Goal: Task Accomplishment & Management: Manage account settings

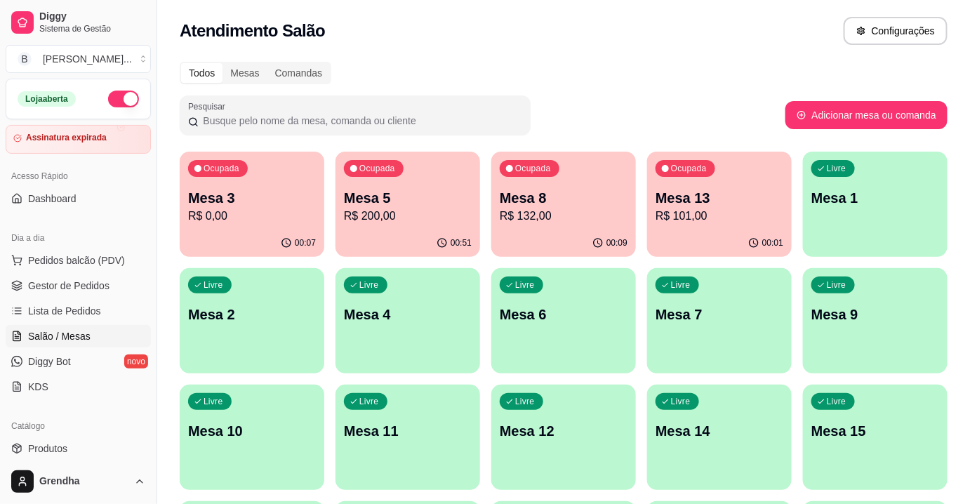
click at [562, 85] on div "Todos Mesas Comandas Pesquisar Adicionar mesa ou comanda Ocupada Mesa 3 R$ 0,00…" at bounding box center [563, 454] width 813 height 803
click at [554, 201] on p "Mesa 8" at bounding box center [564, 198] width 124 height 19
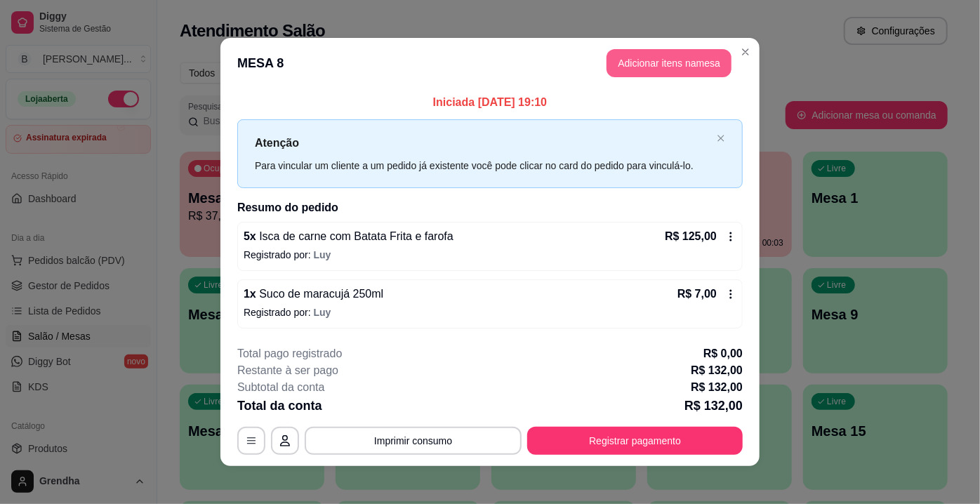
click at [658, 72] on button "Adicionar itens na mesa" at bounding box center [669, 63] width 125 height 28
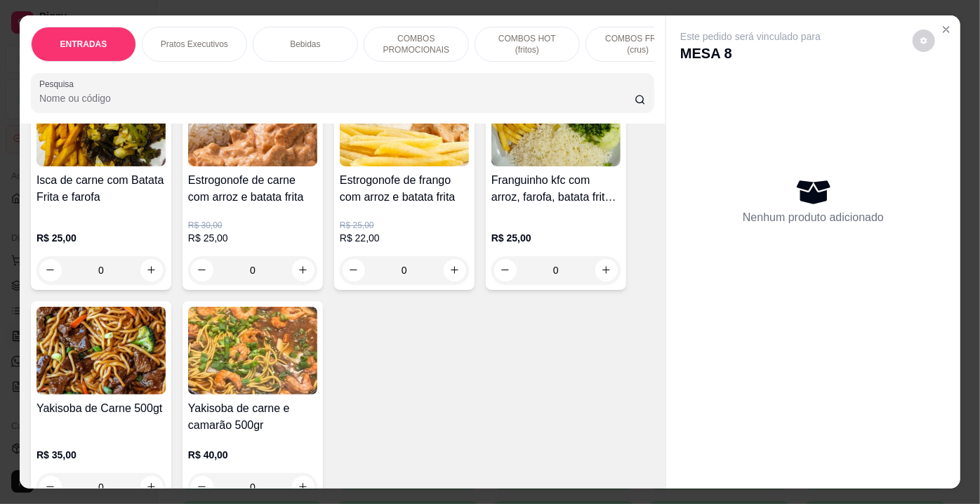
scroll to position [995, 0]
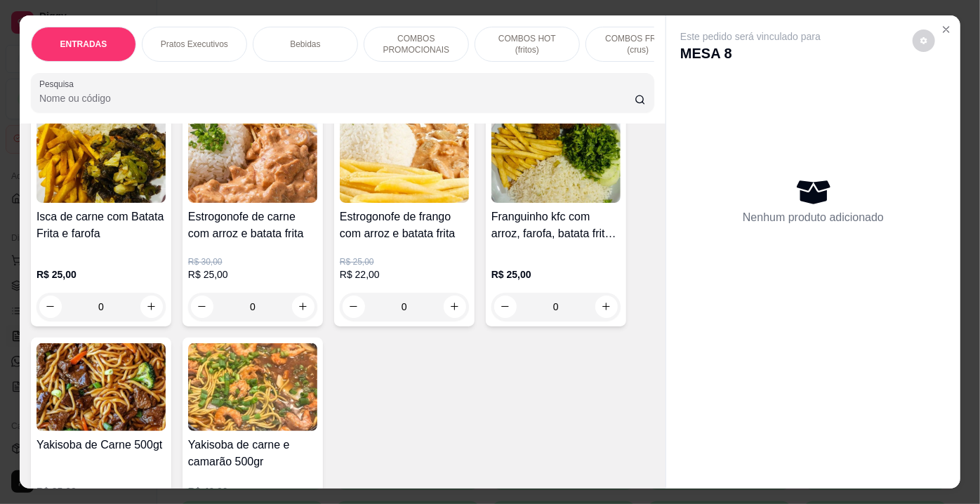
click at [159, 373] on img at bounding box center [101, 387] width 129 height 88
click at [147, 306] on icon "increase-product-quantity" at bounding box center [152, 306] width 11 height 11
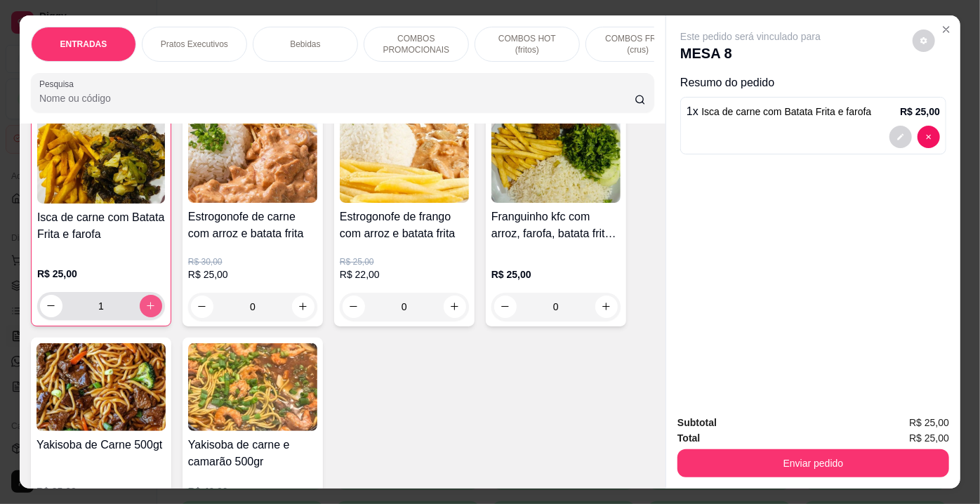
click at [145, 306] on icon "increase-product-quantity" at bounding box center [150, 305] width 11 height 11
type input "2"
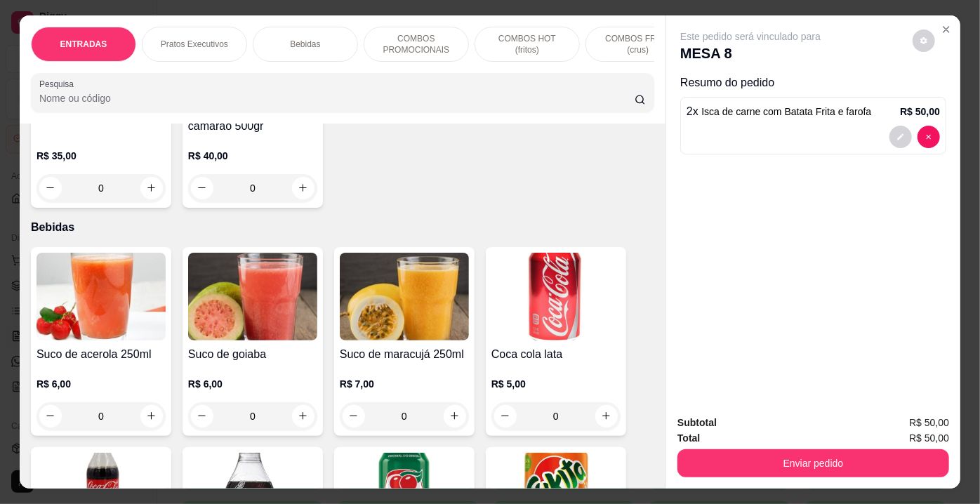
scroll to position [1293, 0]
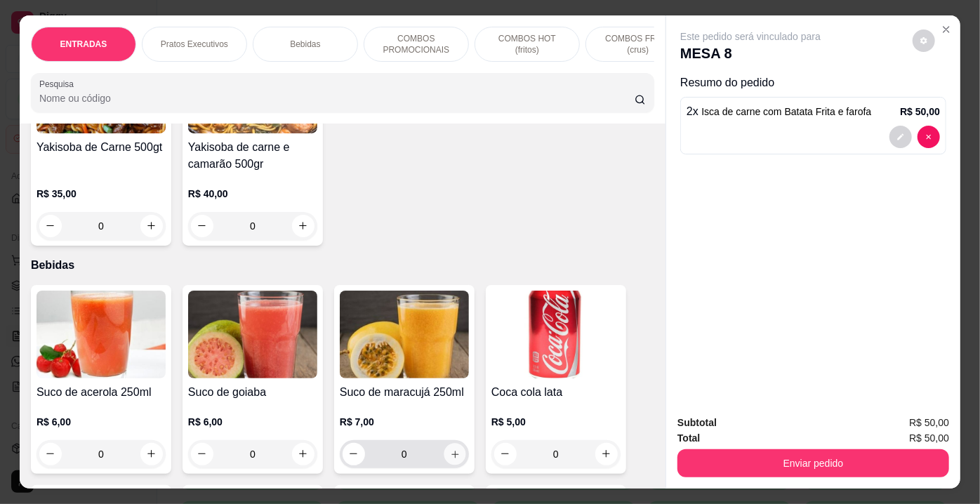
click at [452, 451] on button "increase-product-quantity" at bounding box center [455, 454] width 22 height 22
type input "1"
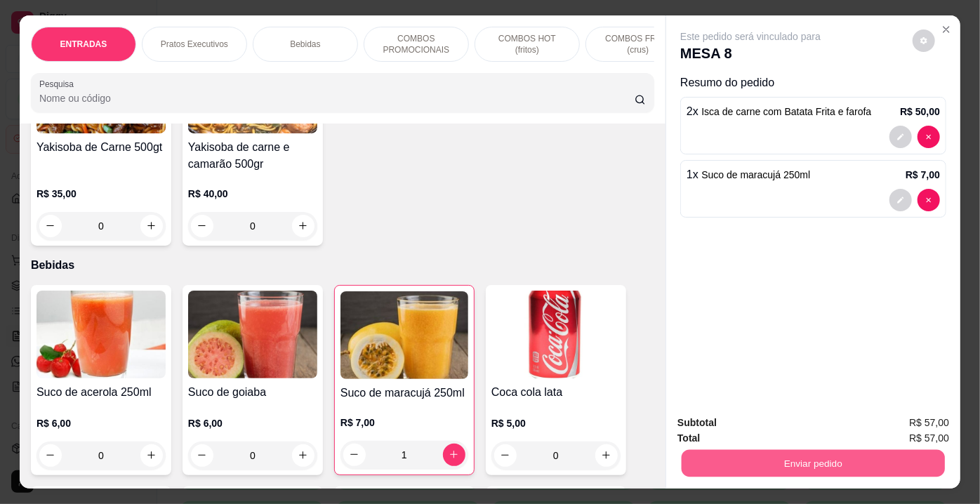
click at [745, 459] on button "Enviar pedido" at bounding box center [813, 463] width 263 height 27
click at [908, 418] on button "Enviar pedido" at bounding box center [913, 424] width 77 height 26
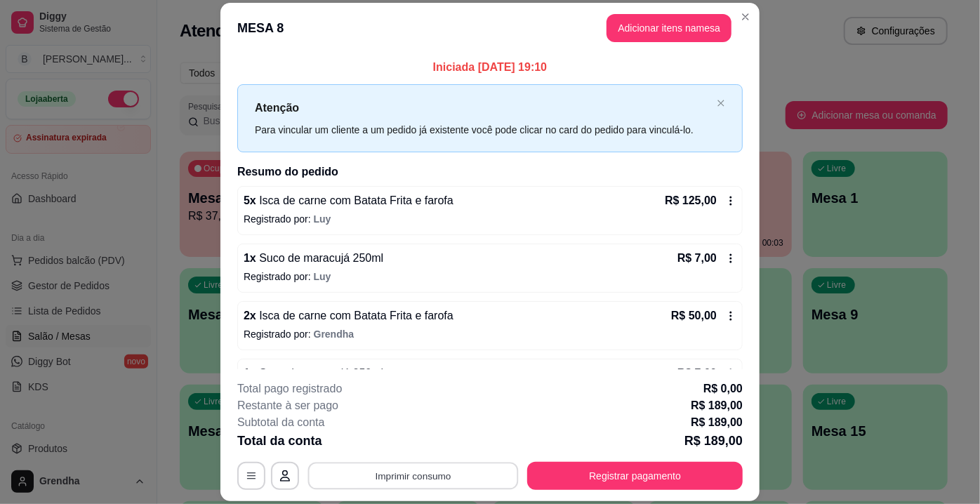
click at [446, 475] on button "Imprimir consumo" at bounding box center [413, 476] width 211 height 27
click at [427, 443] on button "IMPRESSORA" at bounding box center [413, 444] width 98 height 22
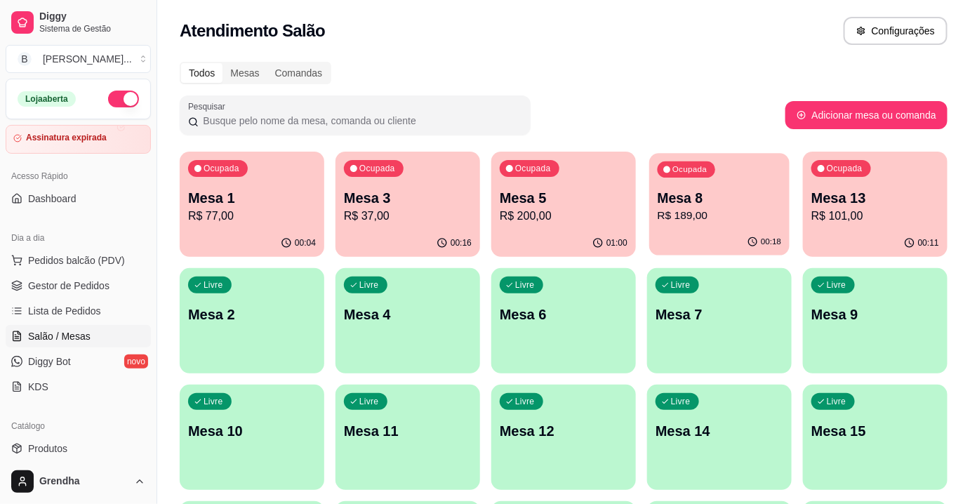
click at [731, 199] on p "Mesa 8" at bounding box center [720, 198] width 124 height 19
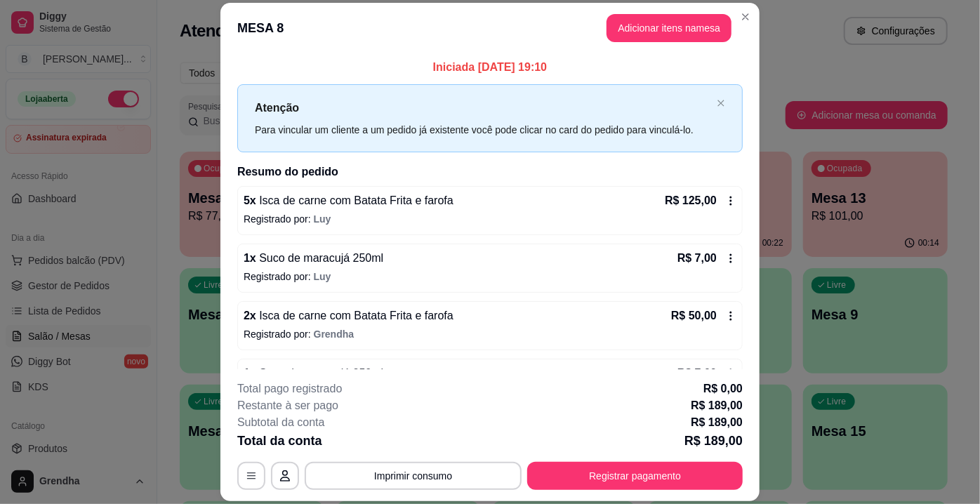
scroll to position [41, 0]
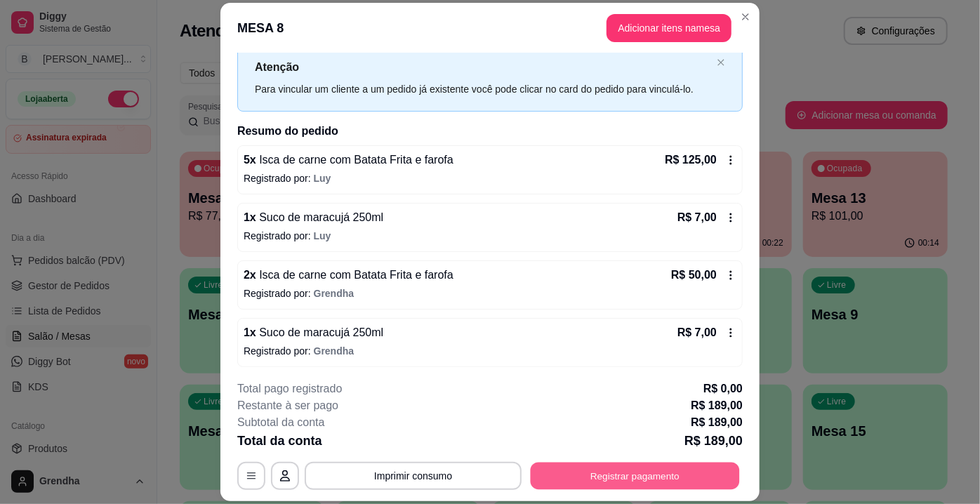
click at [618, 469] on button "Registrar pagamento" at bounding box center [635, 476] width 209 height 27
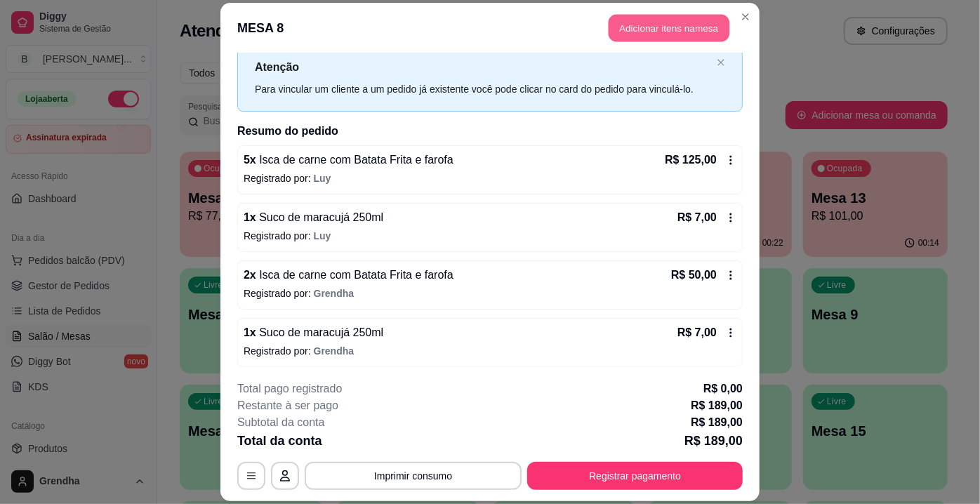
click at [660, 29] on button "Adicionar itens na mesa" at bounding box center [669, 27] width 121 height 27
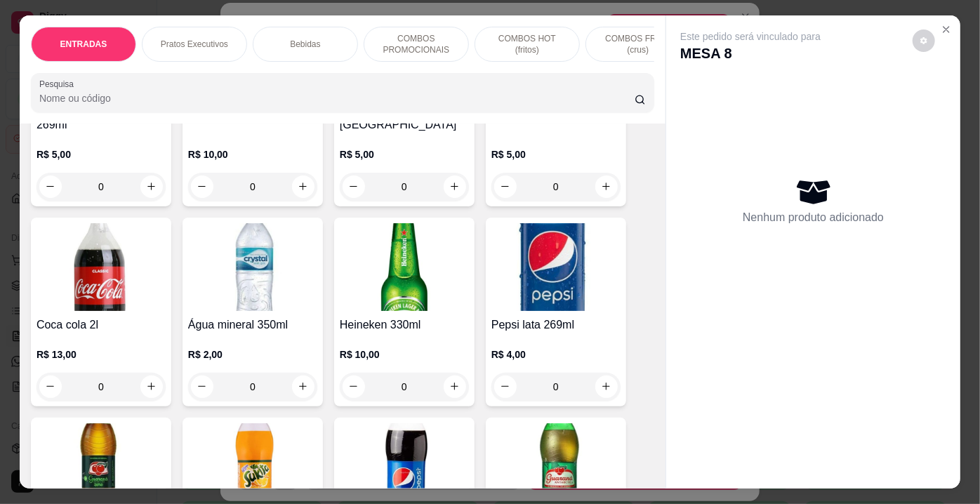
scroll to position [2898, 0]
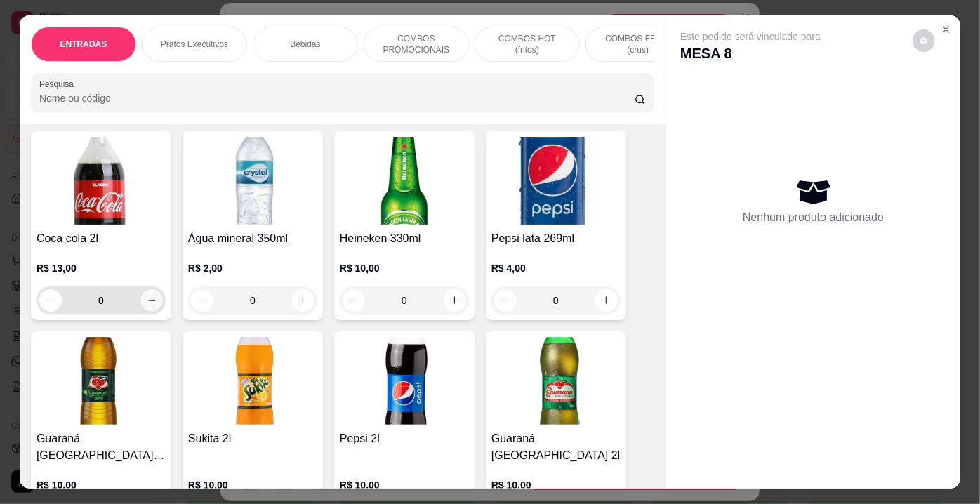
click at [150, 295] on icon "increase-product-quantity" at bounding box center [152, 300] width 11 height 11
type input "1"
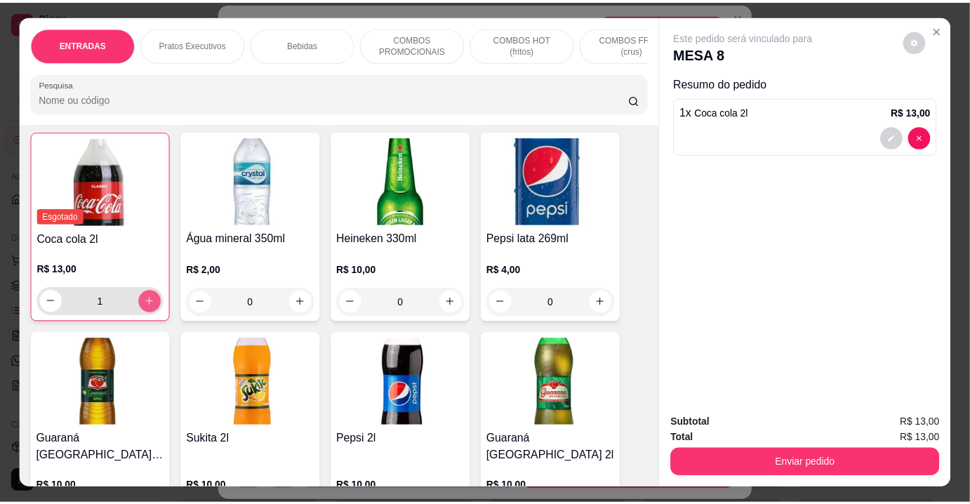
scroll to position [2898, 0]
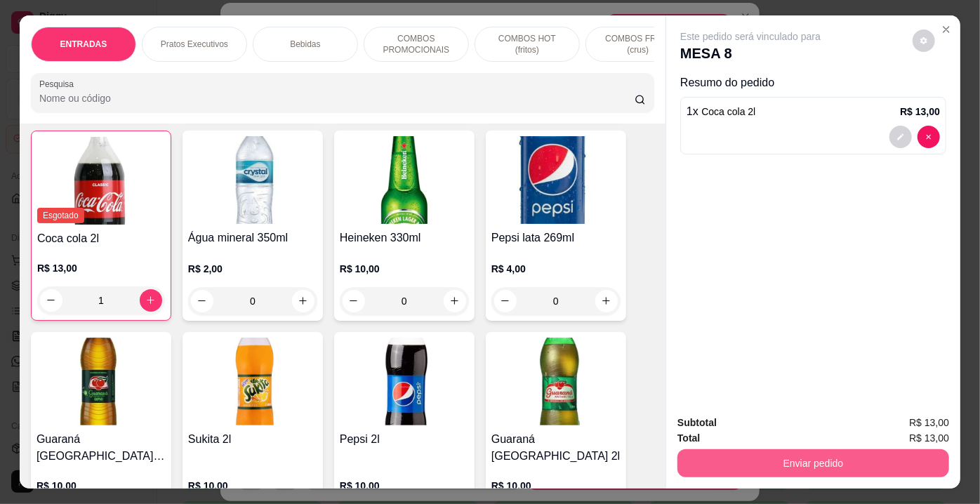
click at [754, 453] on button "Enviar pedido" at bounding box center [813, 463] width 272 height 28
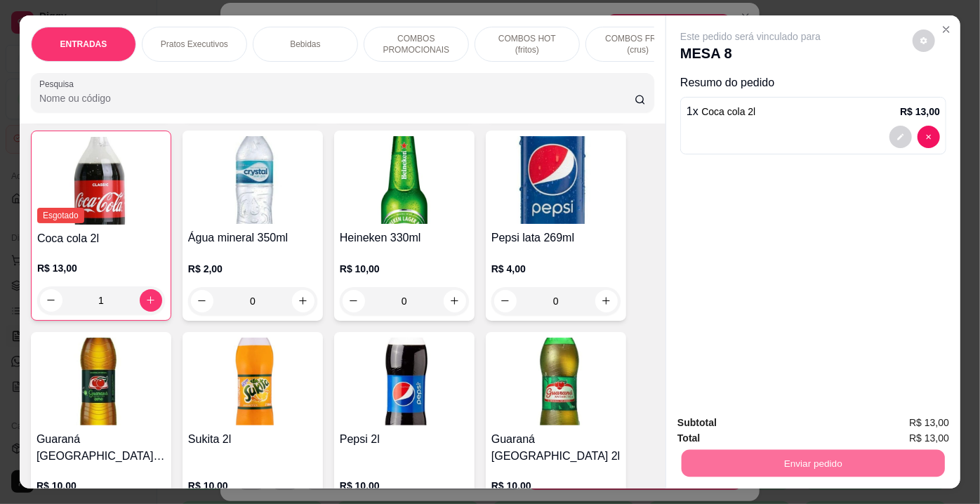
click at [921, 422] on button "Enviar pedido" at bounding box center [913, 424] width 77 height 26
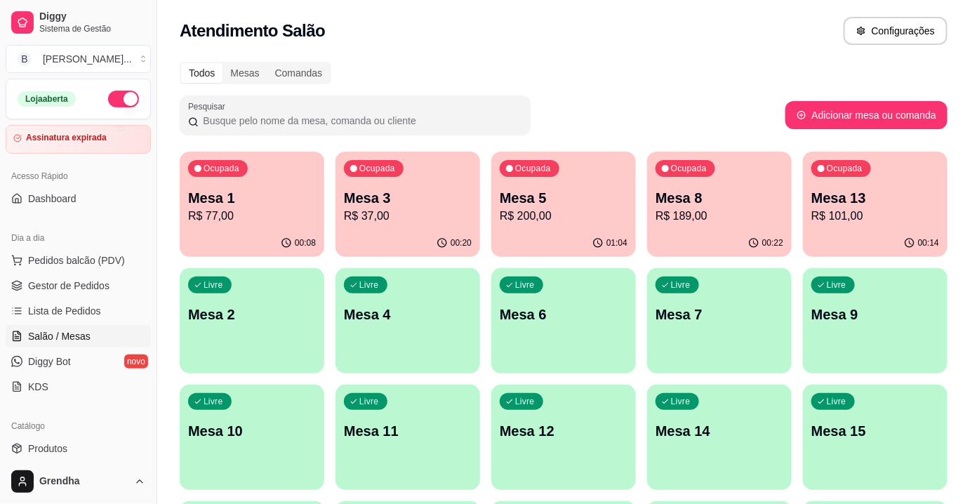
click at [830, 293] on div "Livre" at bounding box center [833, 285] width 44 height 17
click at [602, 171] on div "Ocupada Mesa 5 R$ 200,00" at bounding box center [563, 191] width 140 height 76
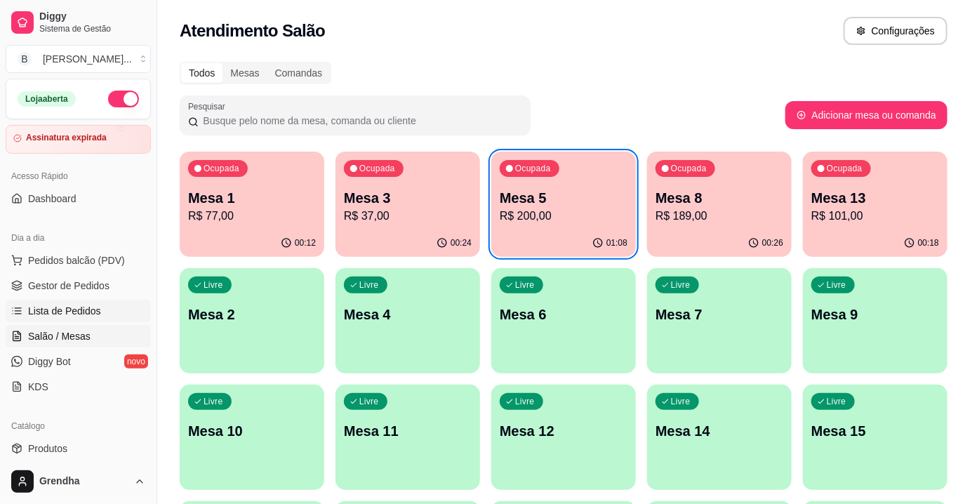
click at [133, 300] on link "Lista de Pedidos" at bounding box center [78, 311] width 145 height 22
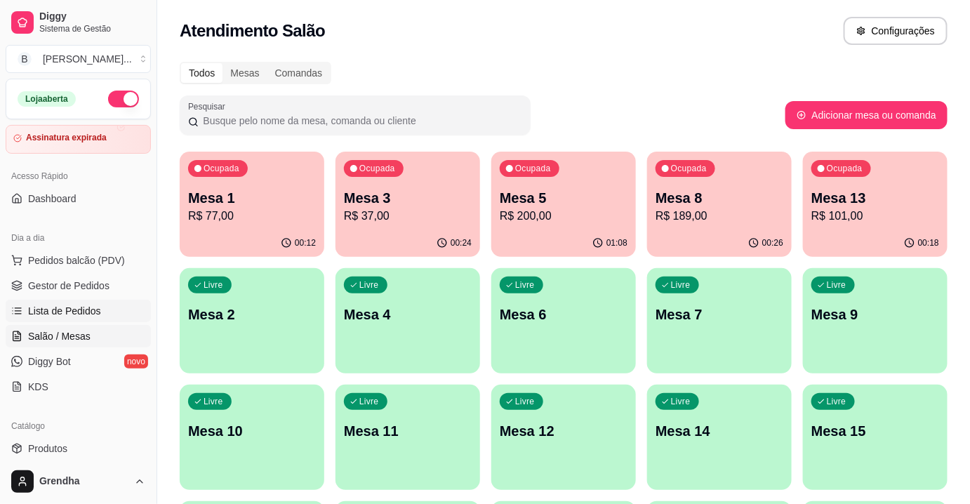
click at [133, 300] on link "Lista de Pedidos" at bounding box center [78, 311] width 145 height 22
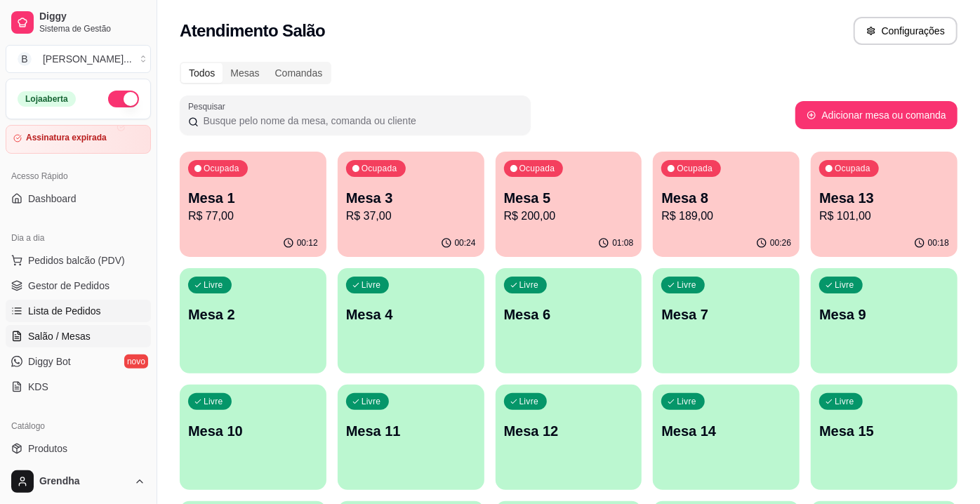
drag, startPoint x: 133, startPoint y: 300, endPoint x: 135, endPoint y: 310, distance: 10.7
click at [135, 310] on link "Lista de Pedidos" at bounding box center [78, 311] width 145 height 22
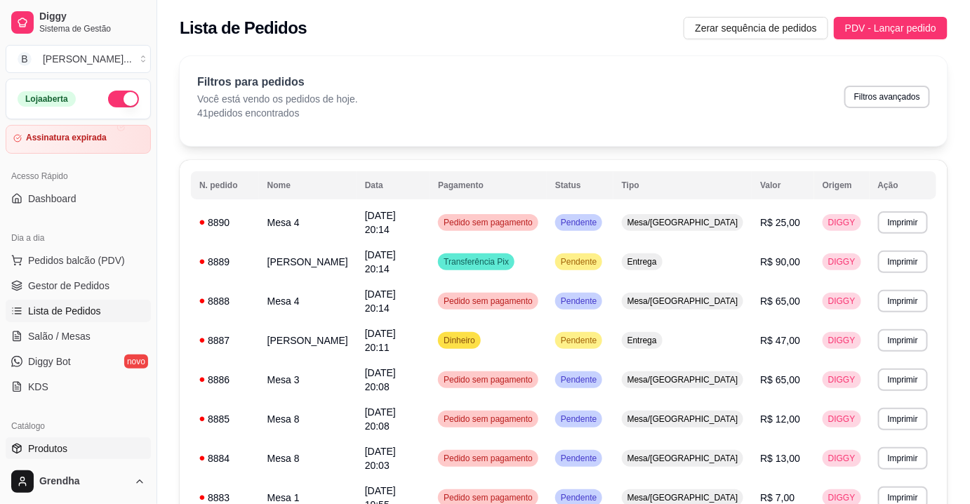
click at [53, 449] on span "Produtos" at bounding box center [47, 449] width 39 height 14
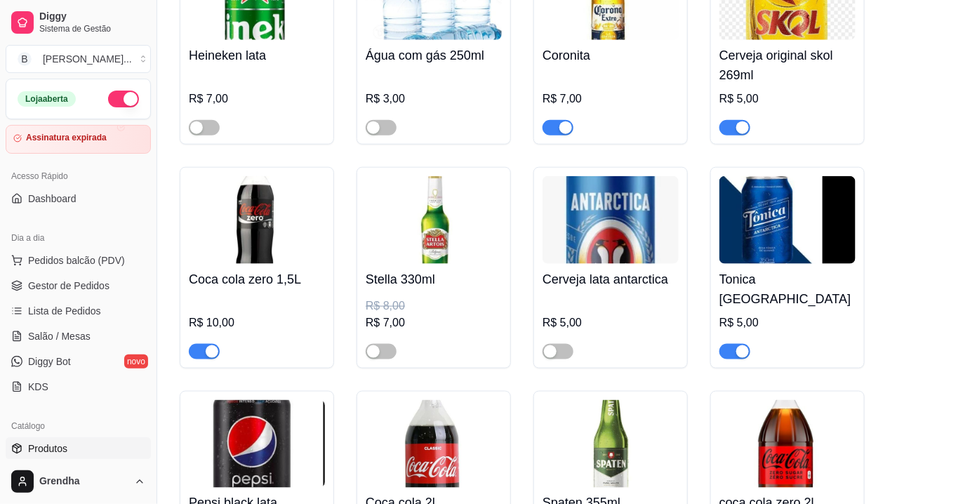
scroll to position [5791, 0]
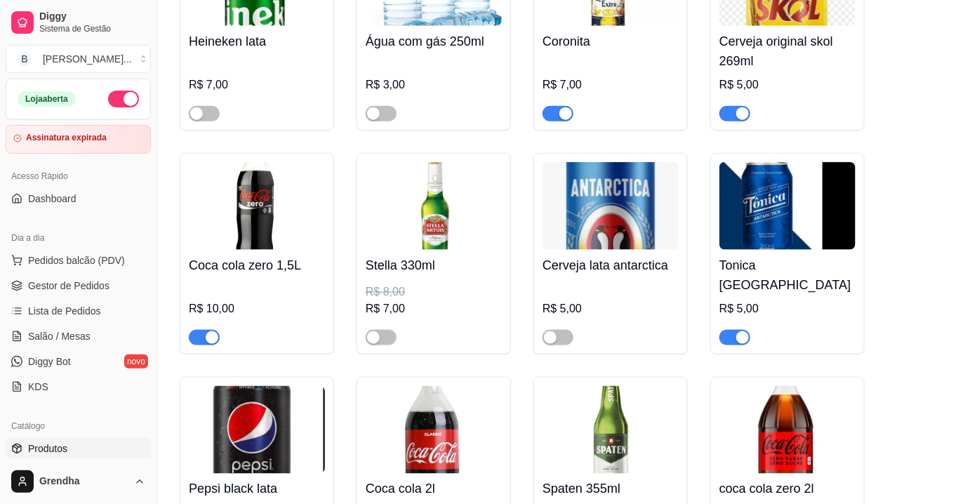
click at [199, 330] on span "button" at bounding box center [204, 337] width 31 height 15
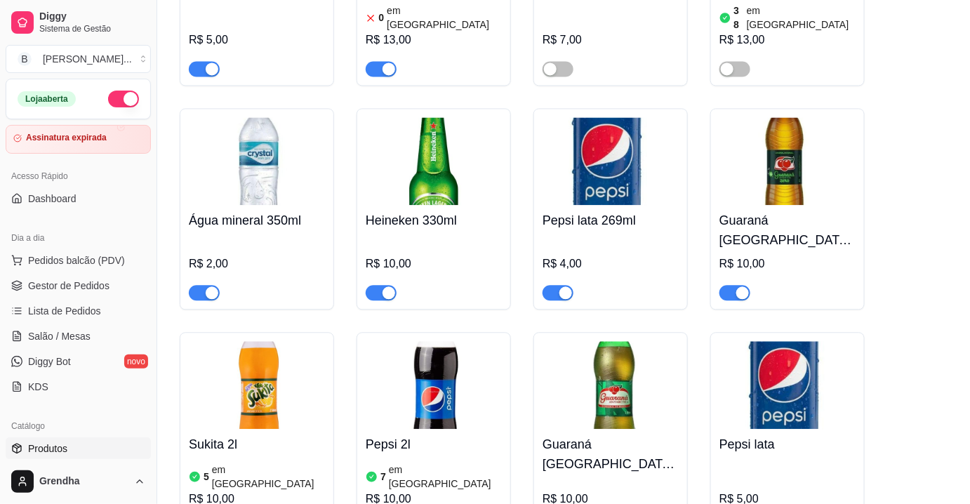
scroll to position [6281, 0]
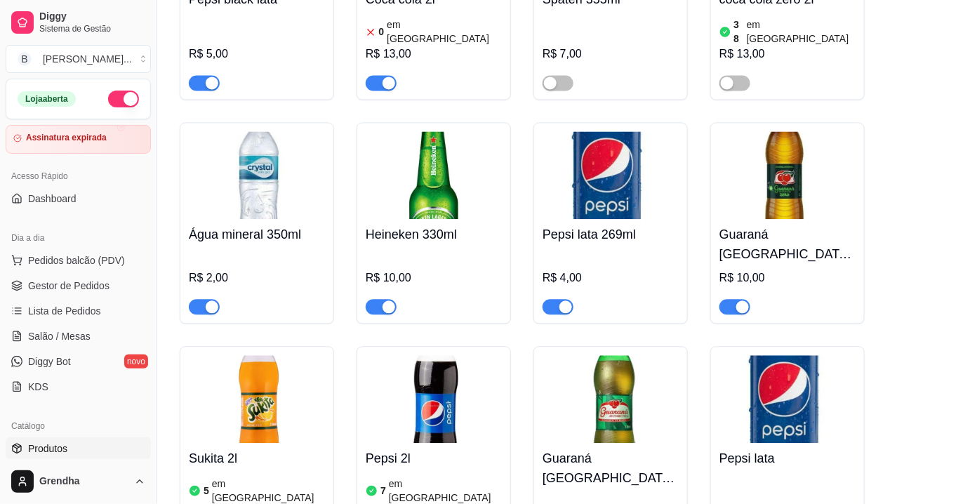
click at [967, 253] on div "ENTRADAS ativa Adicionar produto Opções 2 chopps tradicionais R$ 20,00 R$ 14,00…" at bounding box center [563, 409] width 813 height 13126
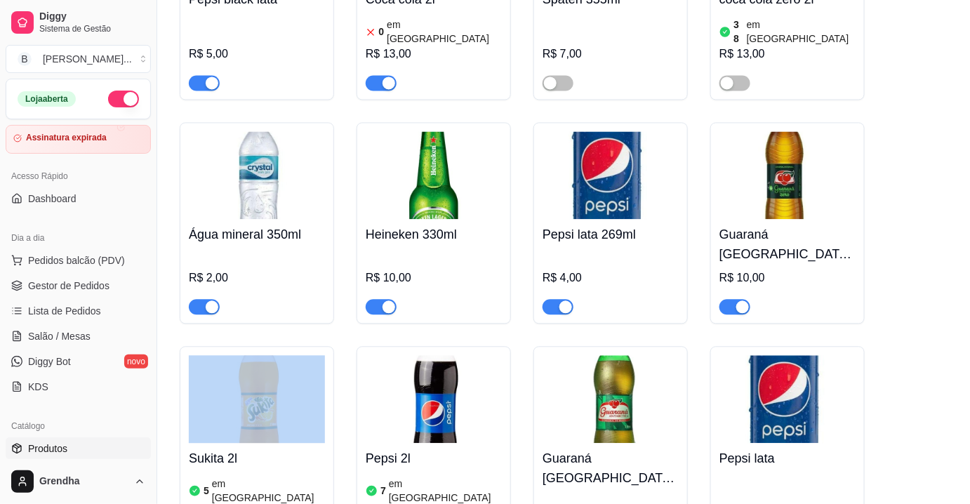
drag, startPoint x: 967, startPoint y: 253, endPoint x: 975, endPoint y: 250, distance: 8.5
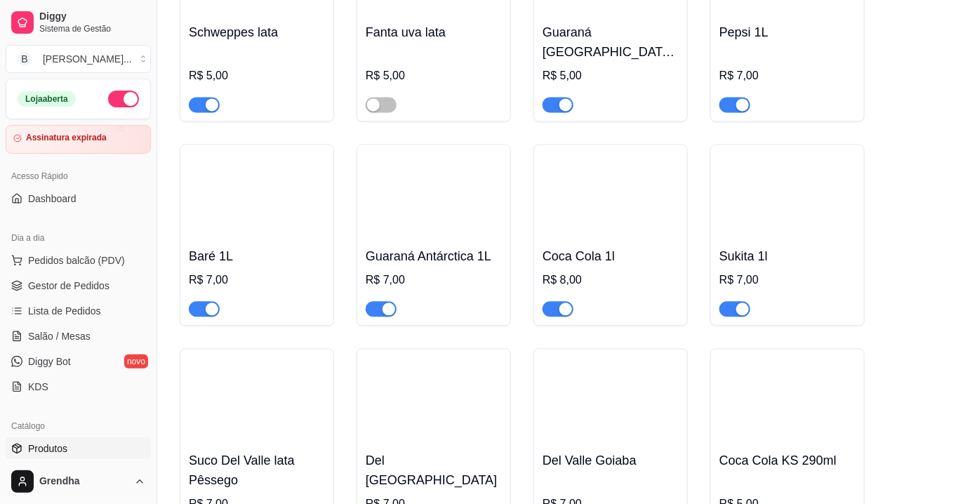
scroll to position [4439, 0]
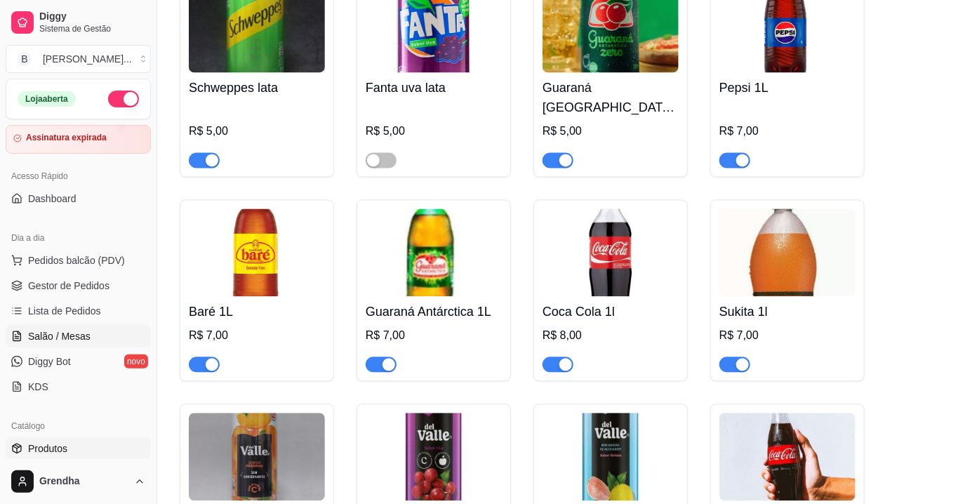
click at [84, 336] on span "Salão / Mesas" at bounding box center [59, 336] width 62 height 14
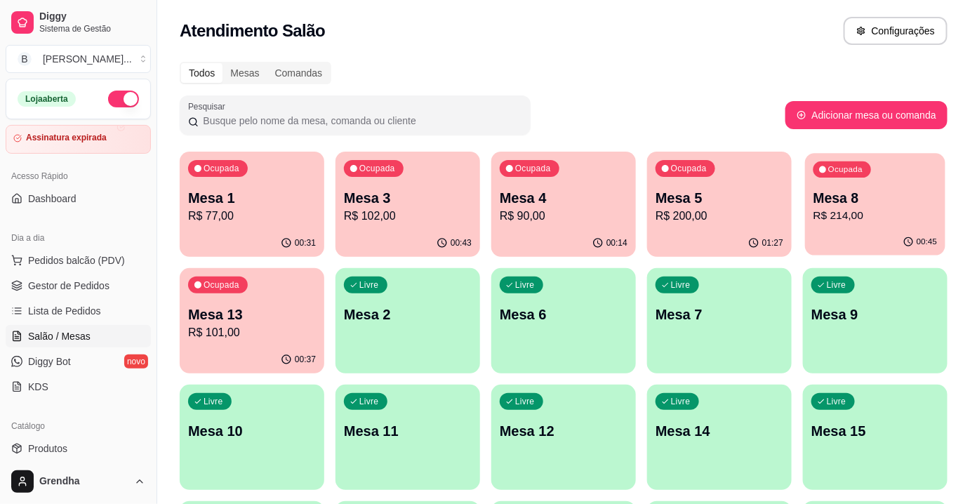
click at [882, 189] on p "Mesa 8" at bounding box center [876, 198] width 124 height 19
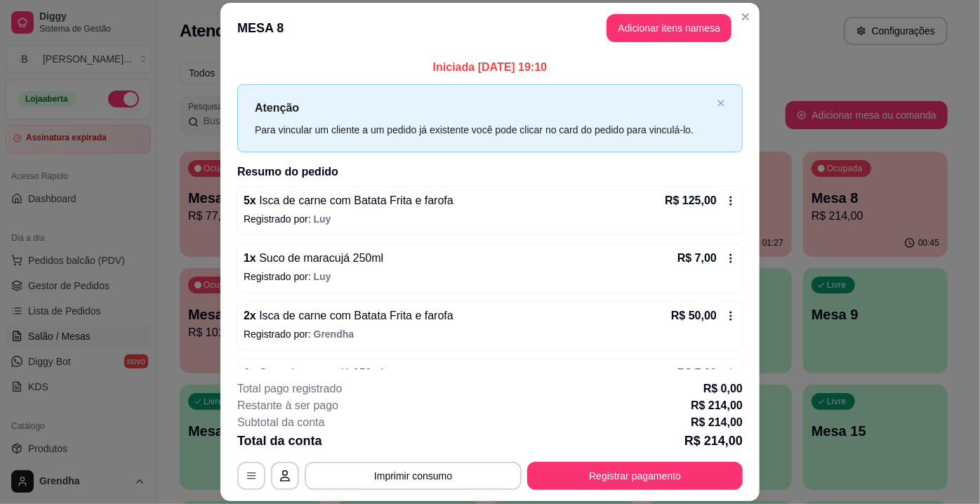
click at [496, 265] on div "1 x Suco de maracujá 250ml R$ 7,00" at bounding box center [490, 258] width 493 height 17
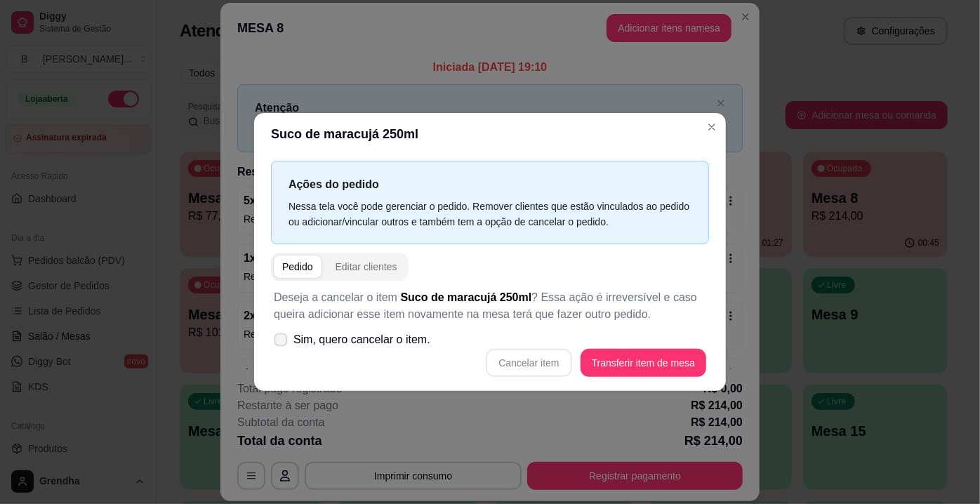
click at [279, 341] on icon at bounding box center [280, 340] width 11 height 8
click at [279, 343] on input "Sim, quero cancelar o item." at bounding box center [277, 347] width 9 height 9
checkbox input "true"
click at [524, 357] on button "Cancelar item" at bounding box center [529, 363] width 84 height 27
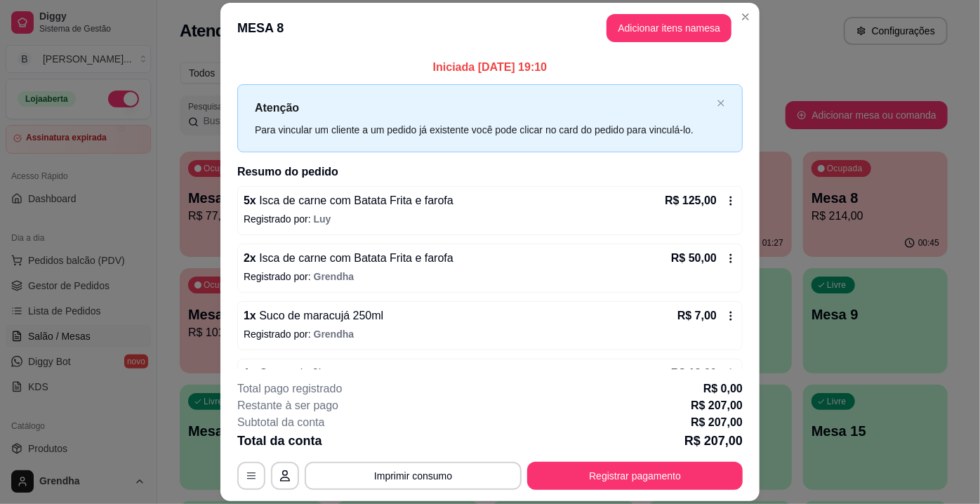
click at [350, 313] on span "Suco de maracujá 250ml" at bounding box center [319, 316] width 127 height 12
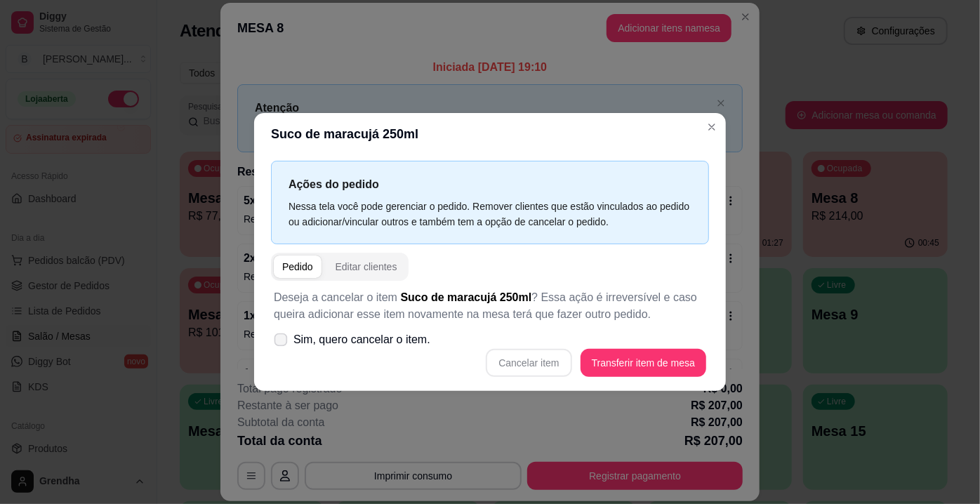
click at [268, 338] on label "Sim, quero cancelar o item." at bounding box center [352, 340] width 168 height 28
click at [273, 343] on input "Sim, quero cancelar o item." at bounding box center [277, 347] width 9 height 9
checkbox input "true"
click at [543, 360] on button "Cancelar item" at bounding box center [529, 363] width 86 height 28
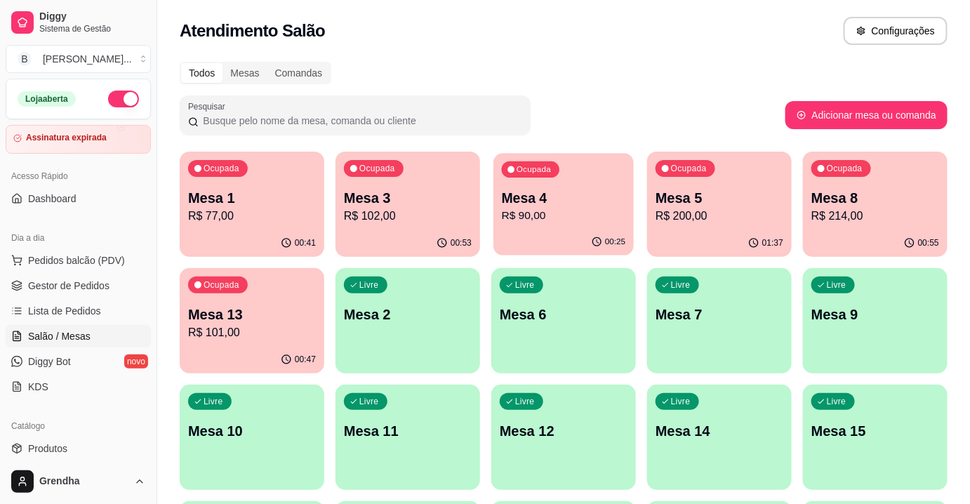
click at [559, 203] on p "Mesa 4" at bounding box center [564, 198] width 124 height 19
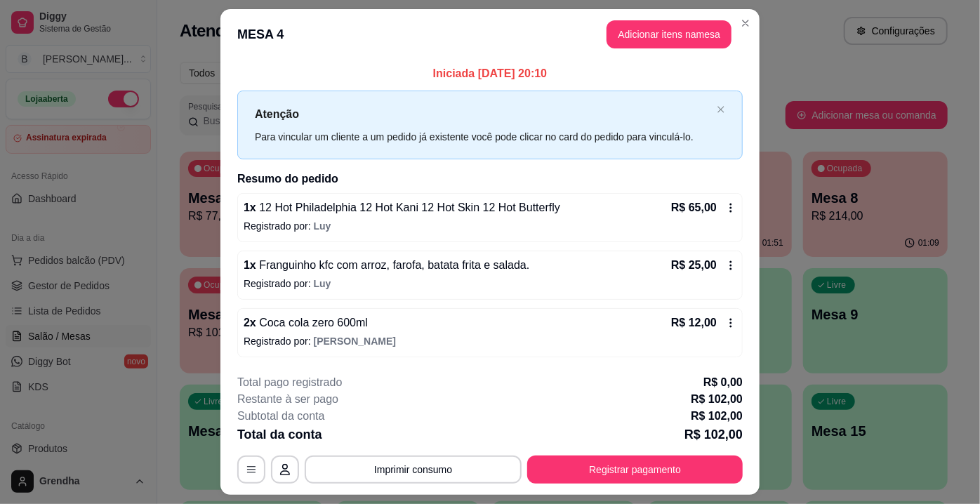
click at [748, 124] on div "Iniciada [DATE] 20:10 Atenção Para vincular um cliente a um pedido já existente…" at bounding box center [489, 211] width 539 height 303
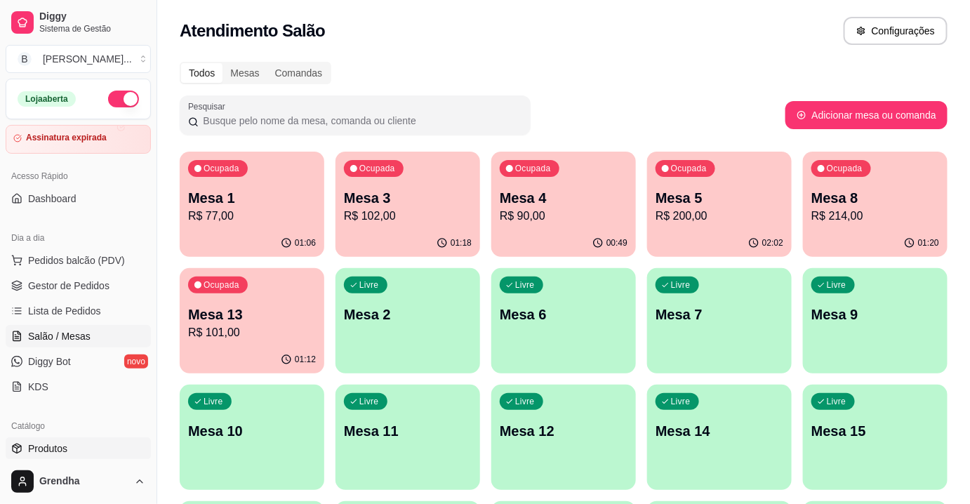
click at [64, 439] on link "Produtos" at bounding box center [78, 448] width 145 height 22
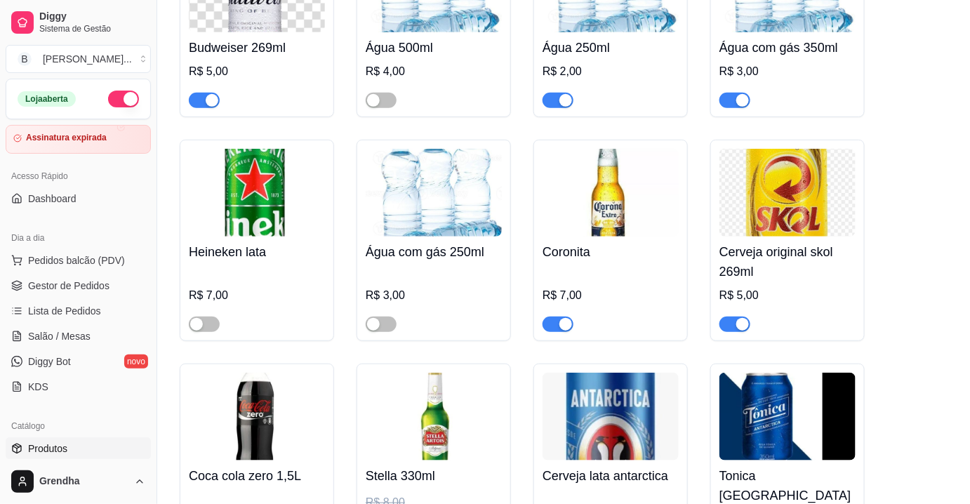
scroll to position [5623, 0]
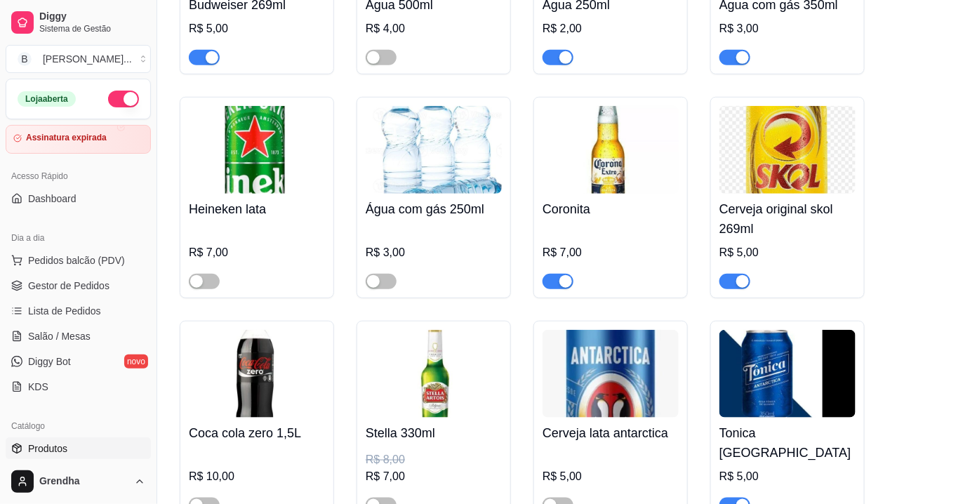
click at [559, 275] on div "button" at bounding box center [565, 281] width 13 height 13
drag, startPoint x: 63, startPoint y: 265, endPoint x: 43, endPoint y: 300, distance: 40.6
click at [43, 300] on link "Lista de Pedidos" at bounding box center [78, 311] width 145 height 22
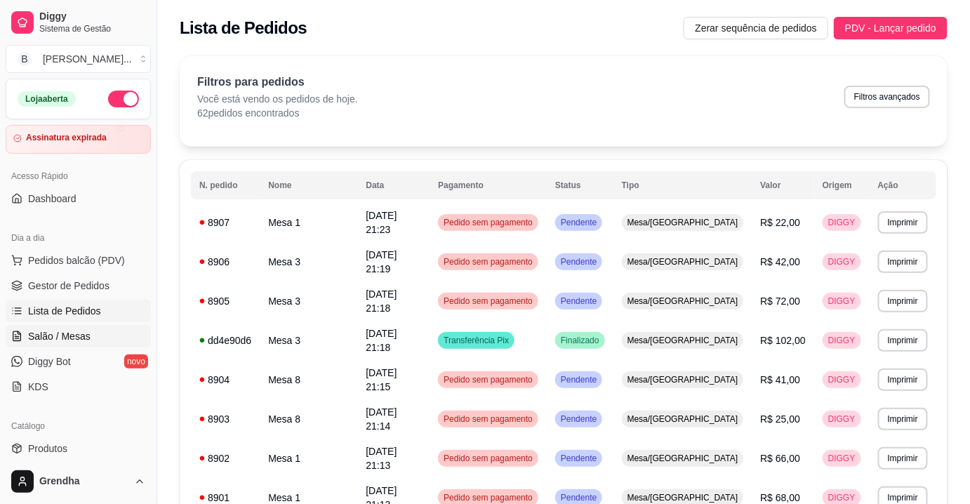
click at [80, 332] on span "Salão / Mesas" at bounding box center [59, 336] width 62 height 14
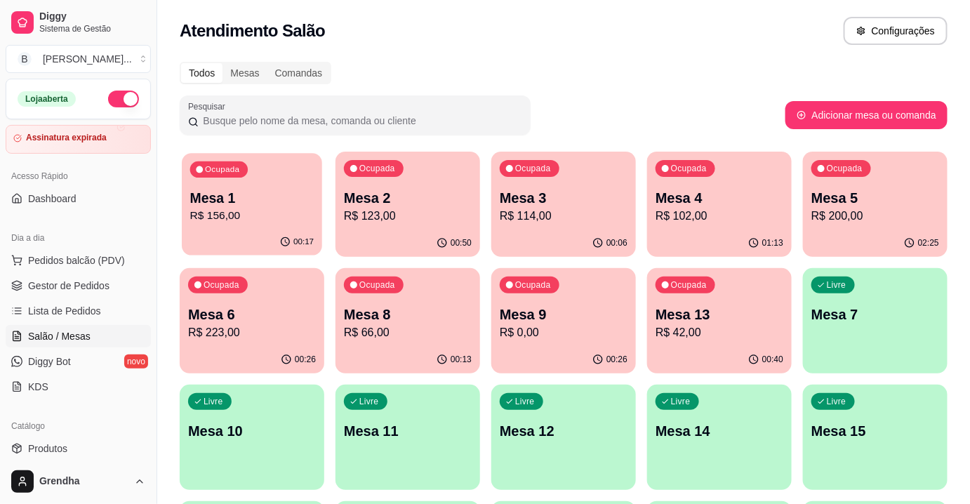
click at [272, 223] on p "R$ 156,00" at bounding box center [252, 216] width 124 height 16
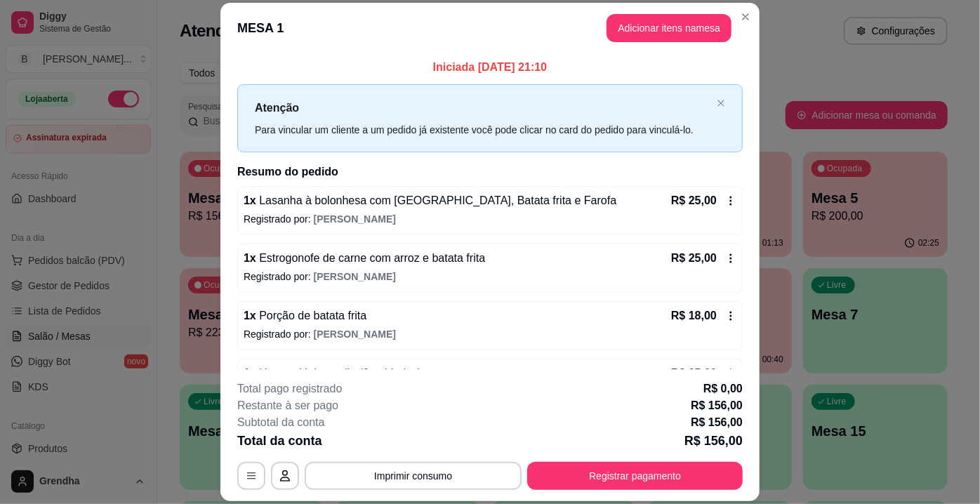
click at [725, 256] on icon at bounding box center [730, 258] width 11 height 11
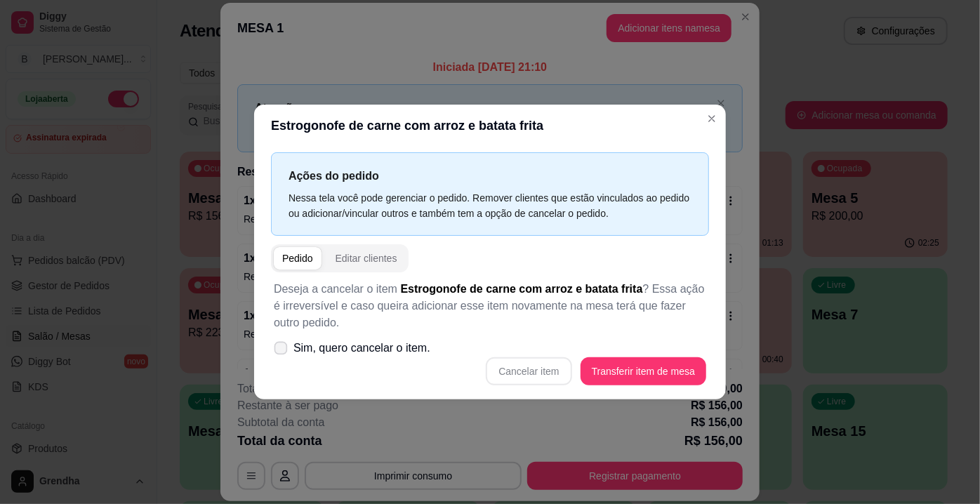
click at [322, 354] on span "Sim, quero cancelar o item." at bounding box center [361, 348] width 137 height 17
click at [282, 354] on input "Sim, quero cancelar o item." at bounding box center [277, 355] width 9 height 9
checkbox input "true"
click at [524, 368] on button "Cancelar item" at bounding box center [529, 371] width 84 height 27
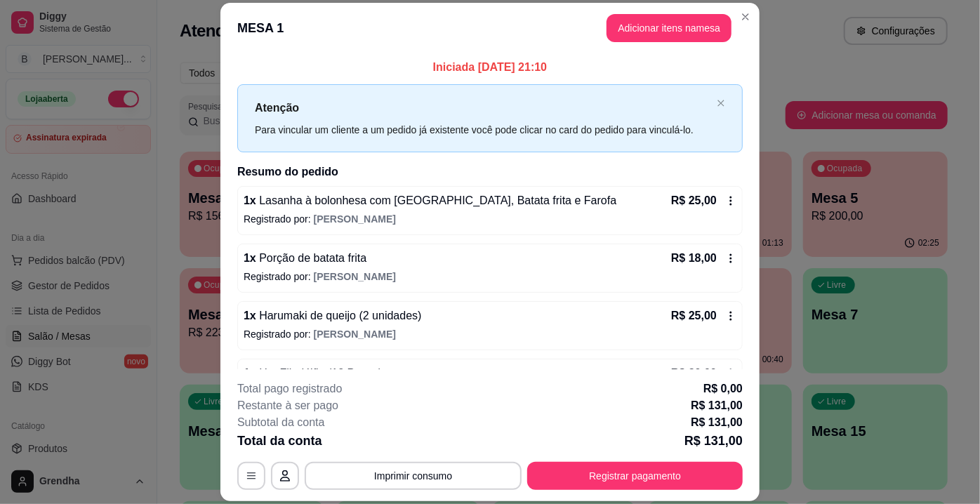
drag, startPoint x: 690, startPoint y: 293, endPoint x: 696, endPoint y: 137, distance: 156.0
drag, startPoint x: 696, startPoint y: 137, endPoint x: 698, endPoint y: 115, distance: 21.9
click at [698, 115] on div "Atenção Para vincular um cliente a um pedido já existente você pode clicar no c…" at bounding box center [489, 118] width 505 height 68
click at [432, 484] on button "Imprimir consumo" at bounding box center [413, 476] width 211 height 27
click at [847, 258] on div "MESA 1 Adicionar itens na mesa Iniciada [DATE] 21:10 Atenção Para vincular um c…" at bounding box center [490, 252] width 980 height 504
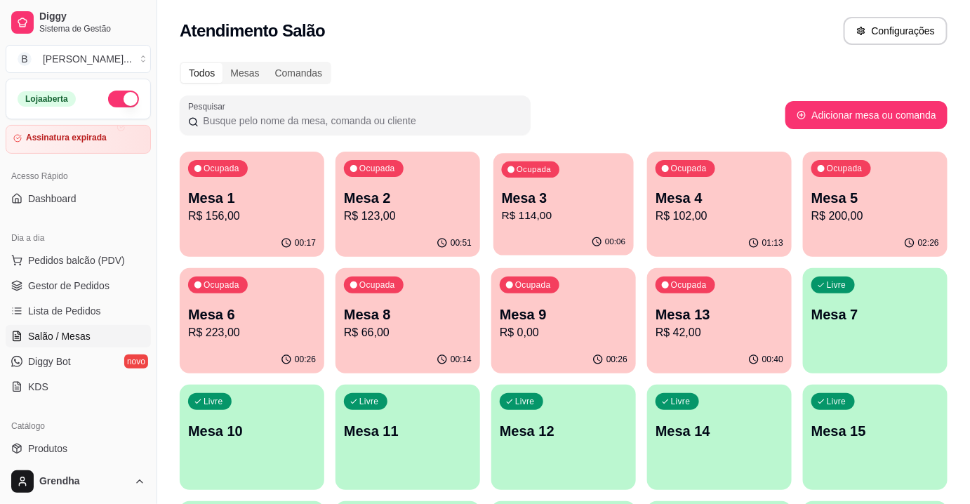
click at [598, 206] on p "Mesa 3" at bounding box center [564, 198] width 124 height 19
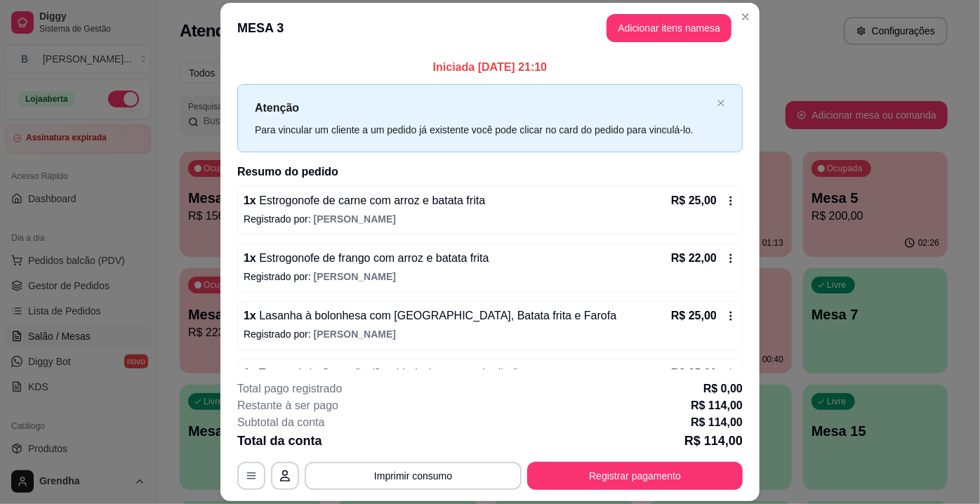
click at [725, 199] on icon at bounding box center [730, 200] width 11 height 11
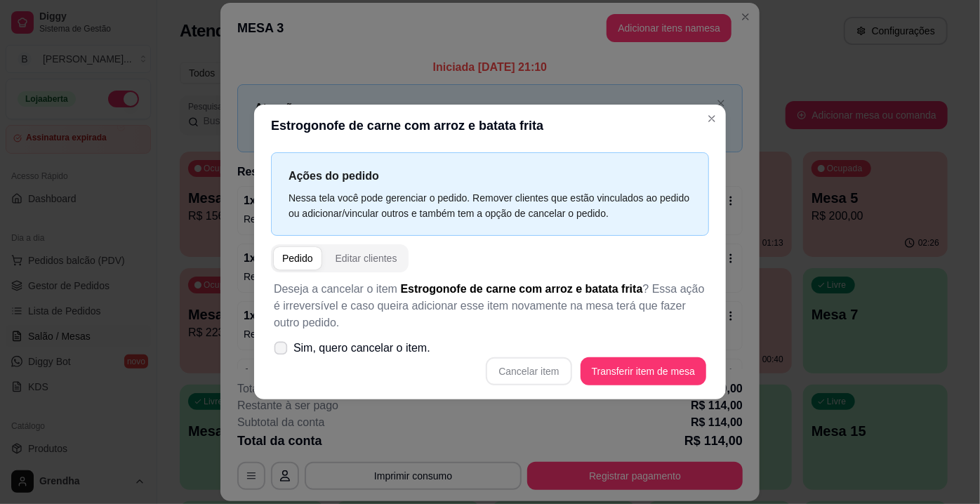
click at [361, 354] on span "Sim, quero cancelar o item." at bounding box center [361, 348] width 137 height 17
click at [282, 354] on input "Sim, quero cancelar o item." at bounding box center [277, 355] width 9 height 9
checkbox input "true"
click at [526, 378] on button "Cancelar item" at bounding box center [529, 371] width 84 height 27
